Goal: Task Accomplishment & Management: Complete application form

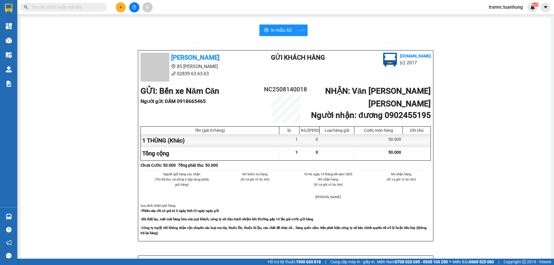
click at [95, 8] on input "text" at bounding box center [66, 7] width 68 height 6
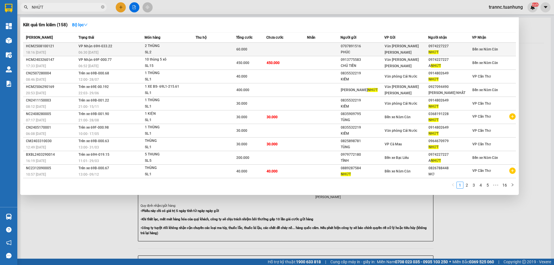
type input "NHỨT"
click at [202, 44] on td at bounding box center [216, 50] width 40 height 14
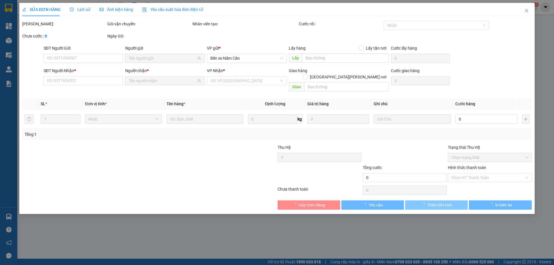
type input "0707891516"
type input "PHÚC"
type input "0974227227"
type input "NHỨT"
type input "60.000"
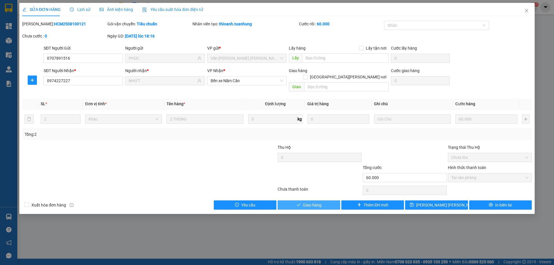
click at [325, 201] on button "Giao hàng" at bounding box center [309, 205] width 63 height 9
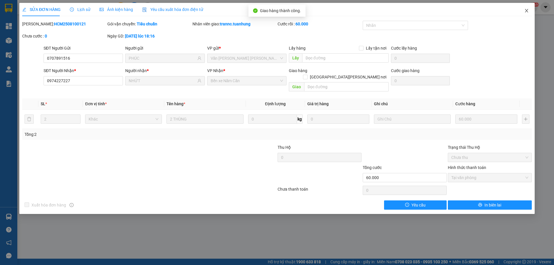
click at [524, 10] on icon "close" at bounding box center [526, 10] width 5 height 5
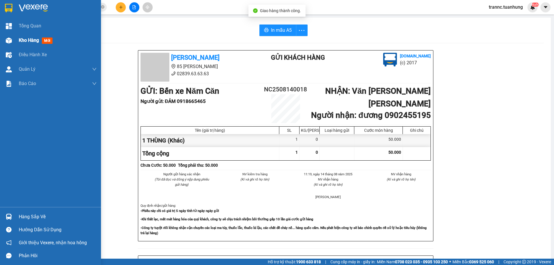
click at [36, 40] on span "Kho hàng" at bounding box center [29, 40] width 20 height 5
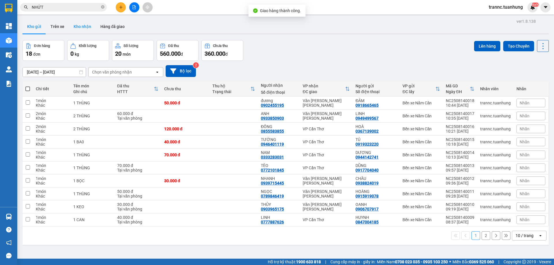
click at [83, 28] on button "Kho nhận" at bounding box center [82, 27] width 27 height 14
